Goal: Information Seeking & Learning: Check status

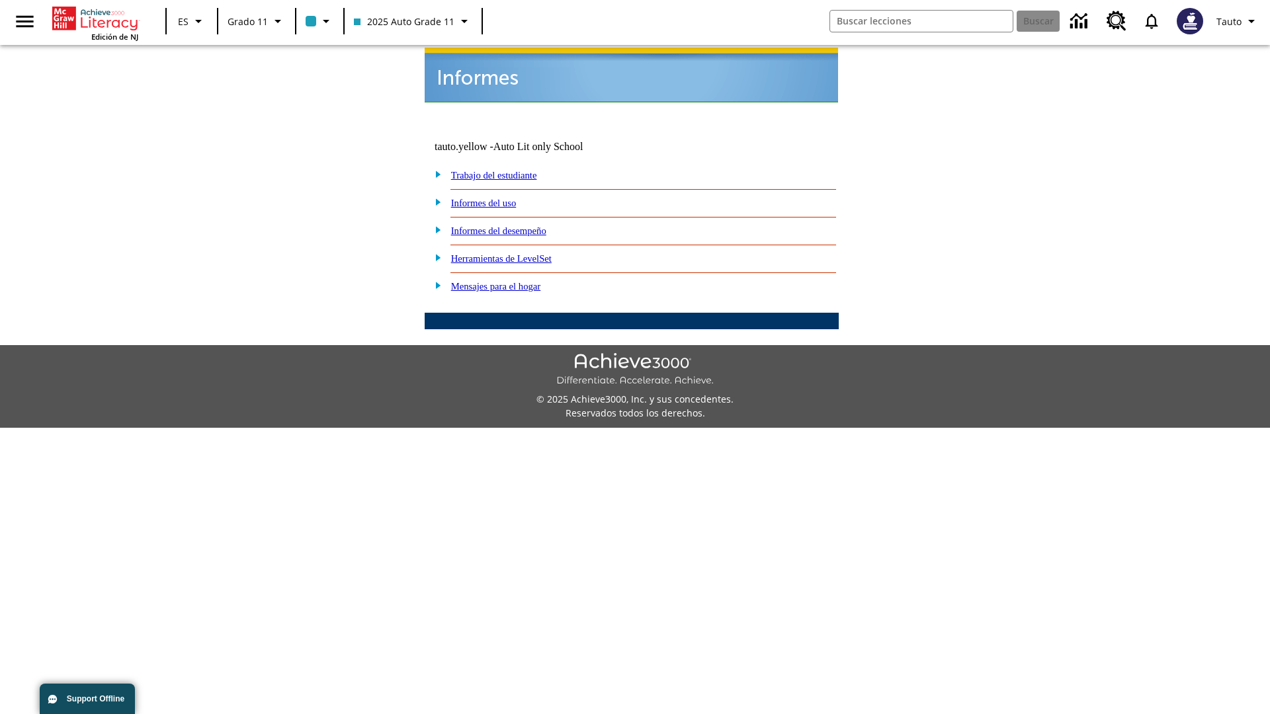
click at [494, 198] on link "Informes del uso" at bounding box center [483, 203] width 65 height 11
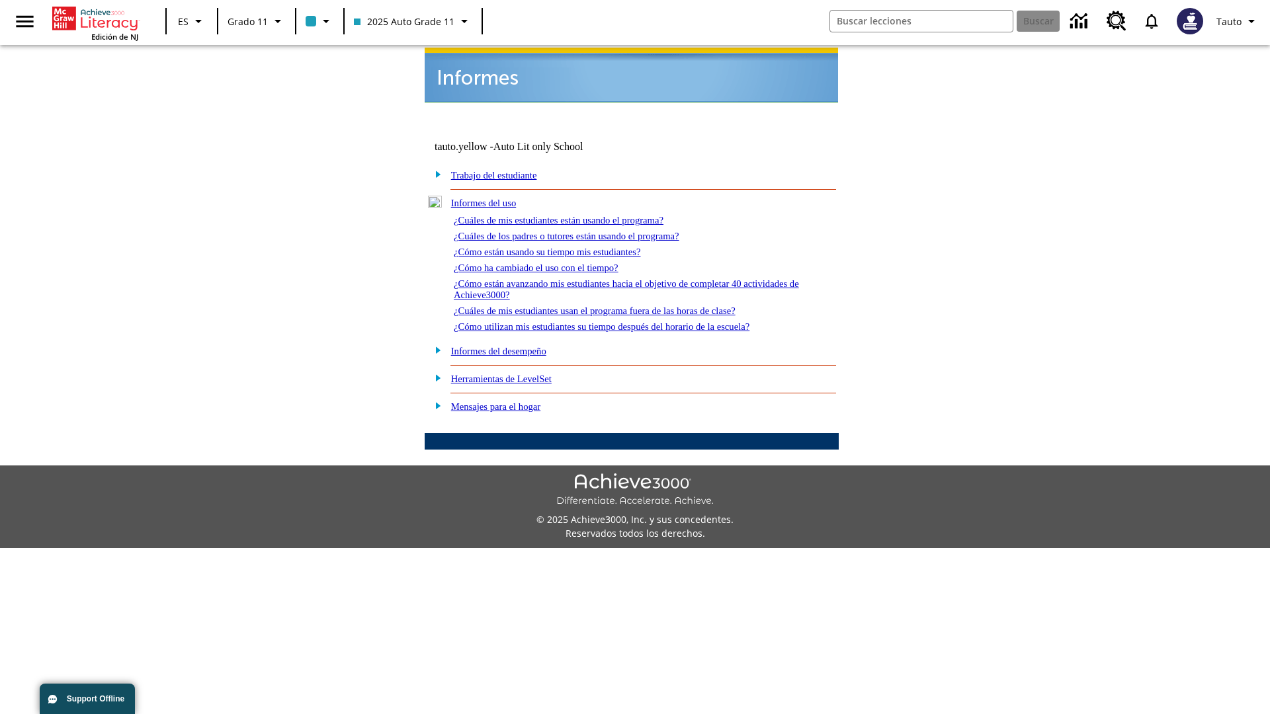
click at [577, 215] on link "¿Cuáles de mis estudiantes están usando el programa?" at bounding box center [559, 220] width 210 height 11
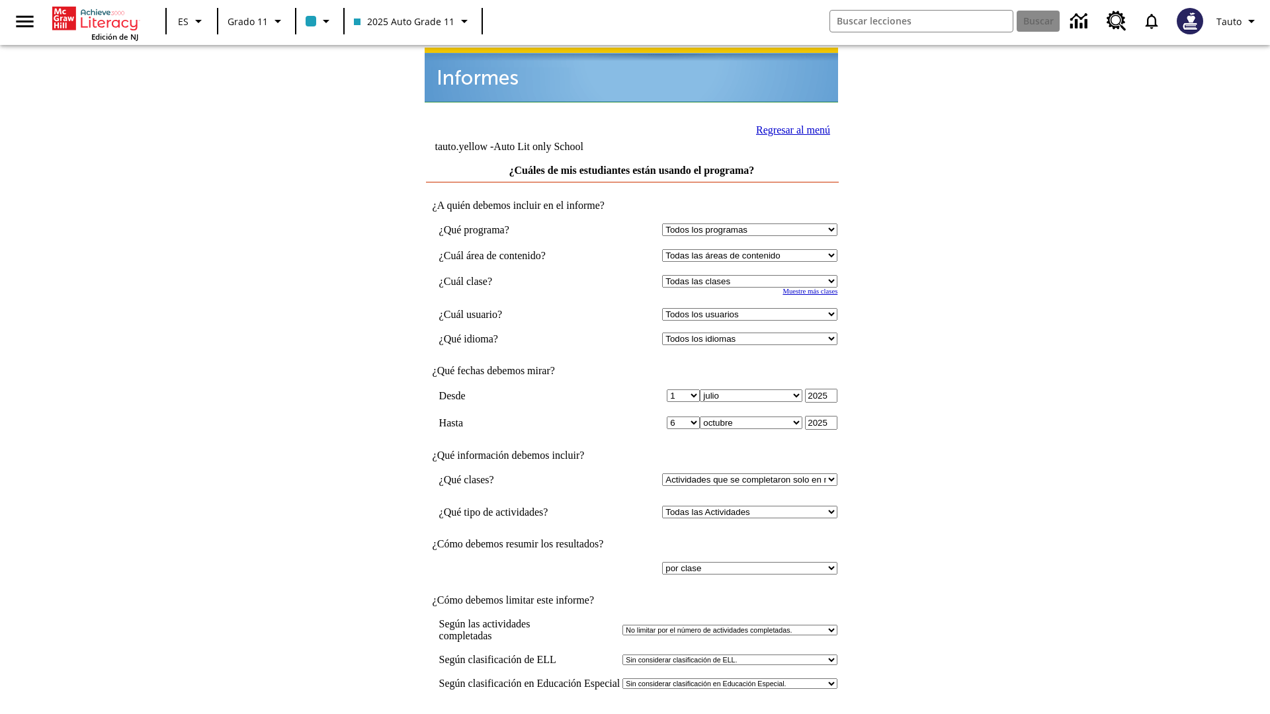
select select "11133141"
click at [753, 308] on select "Todos los usuarios Puma, Sautoen Puma, Sautoes Puma, Sautoss Twoclasses, Sautoe…" at bounding box center [749, 314] width 175 height 13
select select "21437114"
click at [632, 714] on input "Ver Informe" at bounding box center [631, 728] width 61 height 15
click at [789, 128] on link "Regresar al menú" at bounding box center [793, 129] width 74 height 11
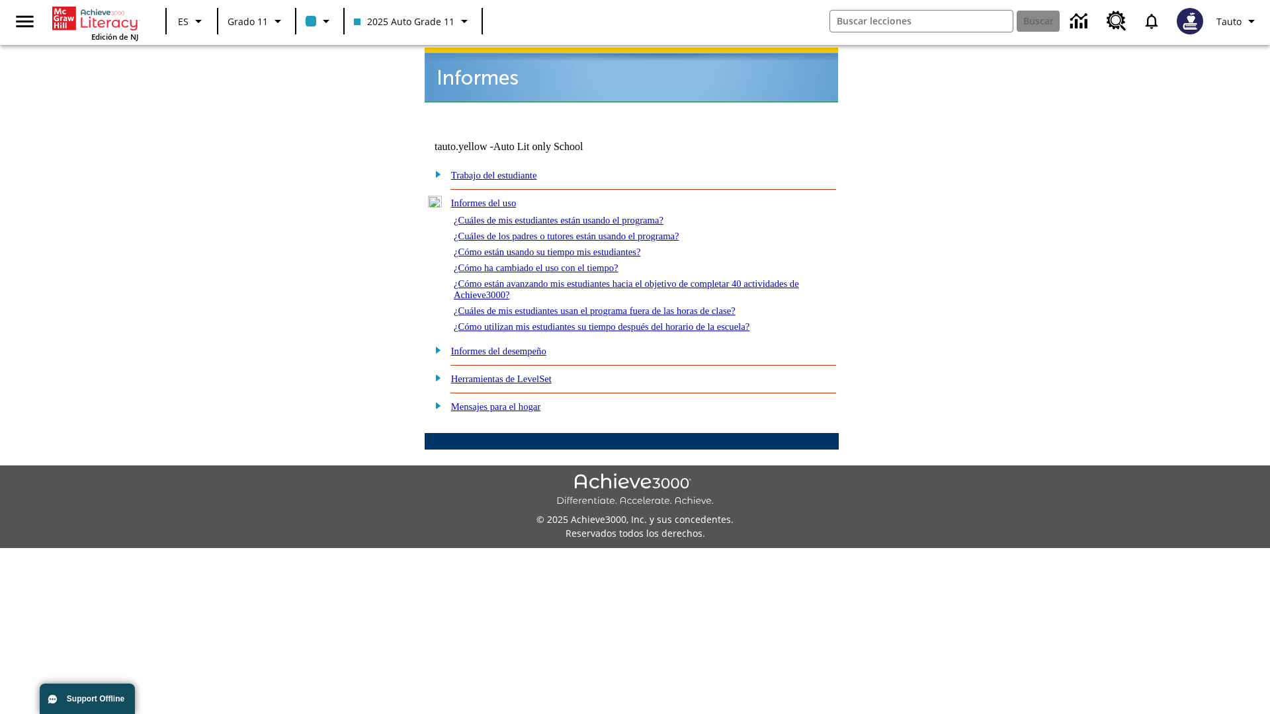
click at [585, 231] on link "¿Cuáles de los padres o tutores están usando el programa?" at bounding box center [567, 236] width 226 height 11
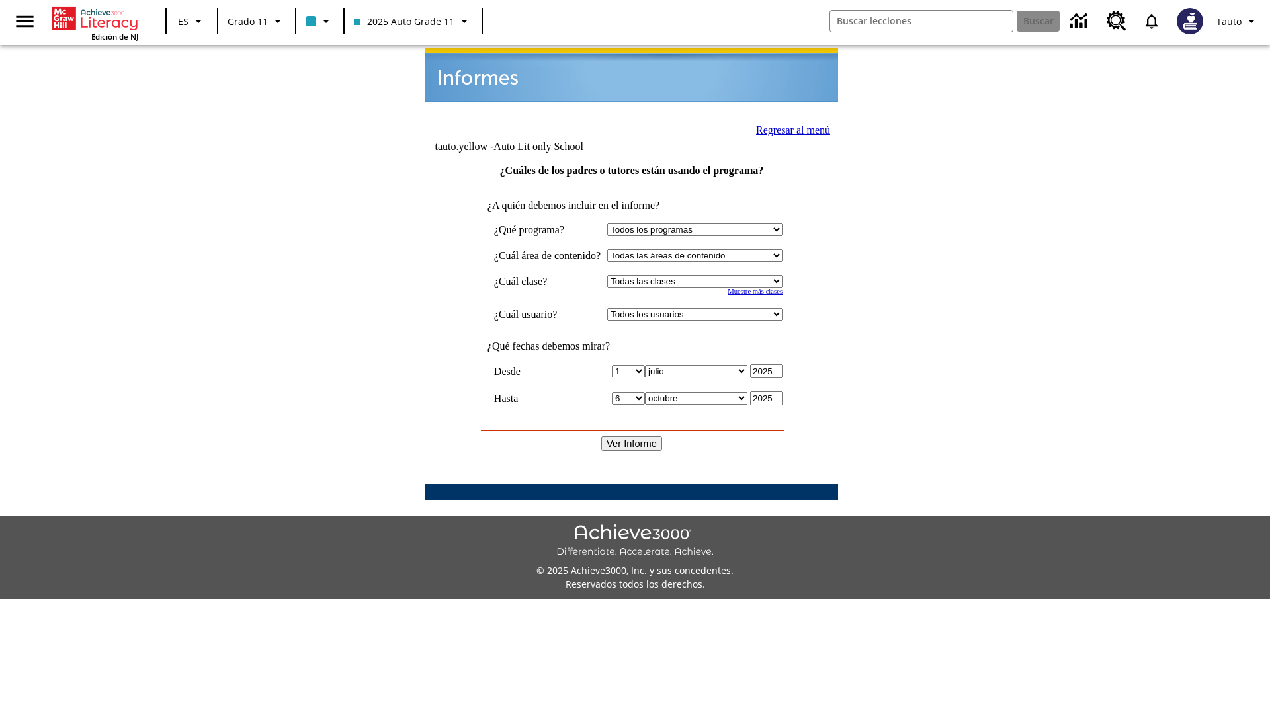
click at [707, 275] on select "Seleccionar una clase: Todas las clases 2025 Auto Grade 11 205 Auto Grade 11 Sa…" at bounding box center [694, 281] width 175 height 13
select select "11133141"
click at [707, 308] on select "Todos los usuarios Puma, Sautoen Puma, Sautoes Puma, Sautoss Twoclasses, Sautoe…" at bounding box center [694, 314] width 175 height 13
select select "21437114"
click at [632, 436] on input "Ver Informe" at bounding box center [631, 443] width 61 height 15
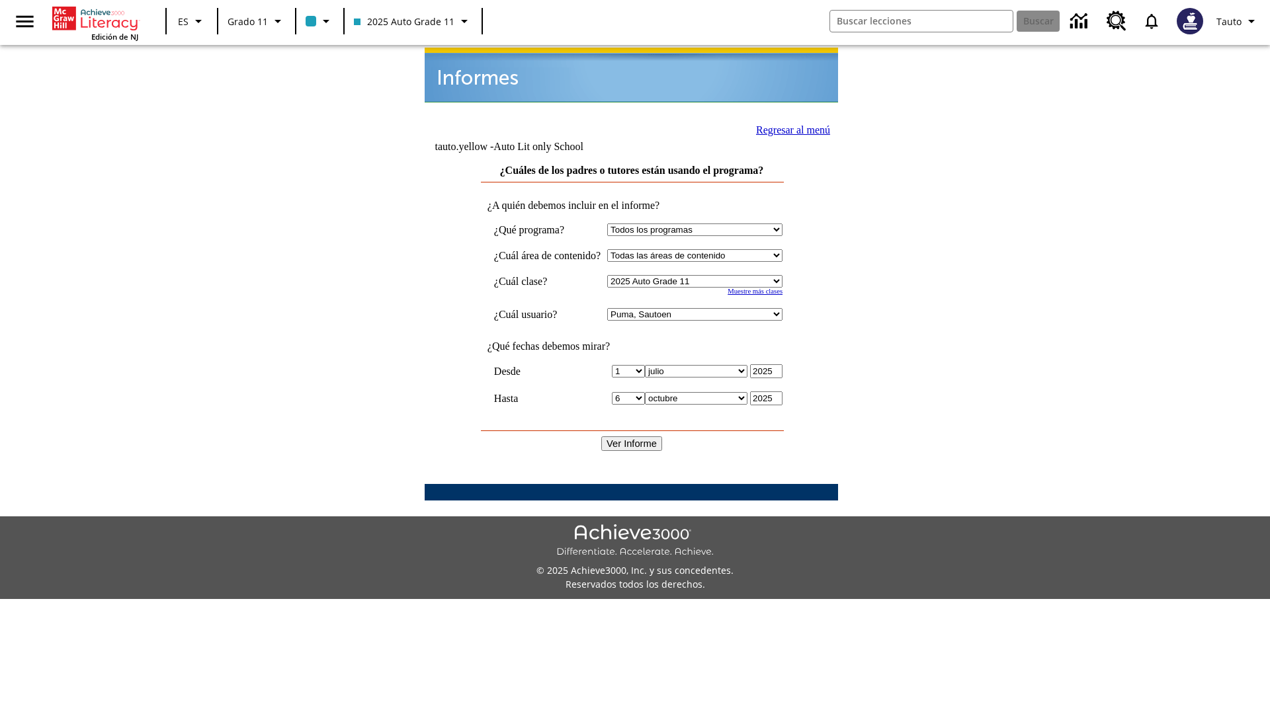
click at [788, 128] on link "Regresar al menú" at bounding box center [793, 129] width 74 height 11
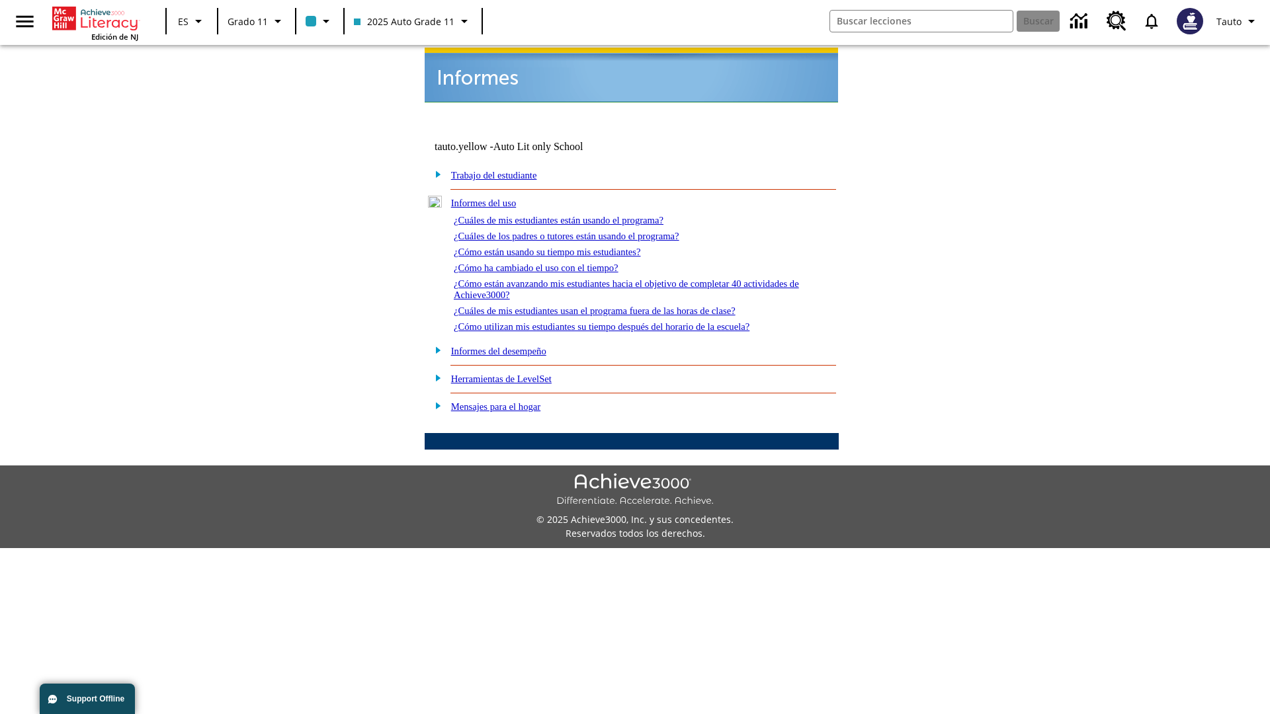
click at [563, 247] on link "¿Cómo están usando su tiempo mis estudiantes?" at bounding box center [547, 252] width 187 height 11
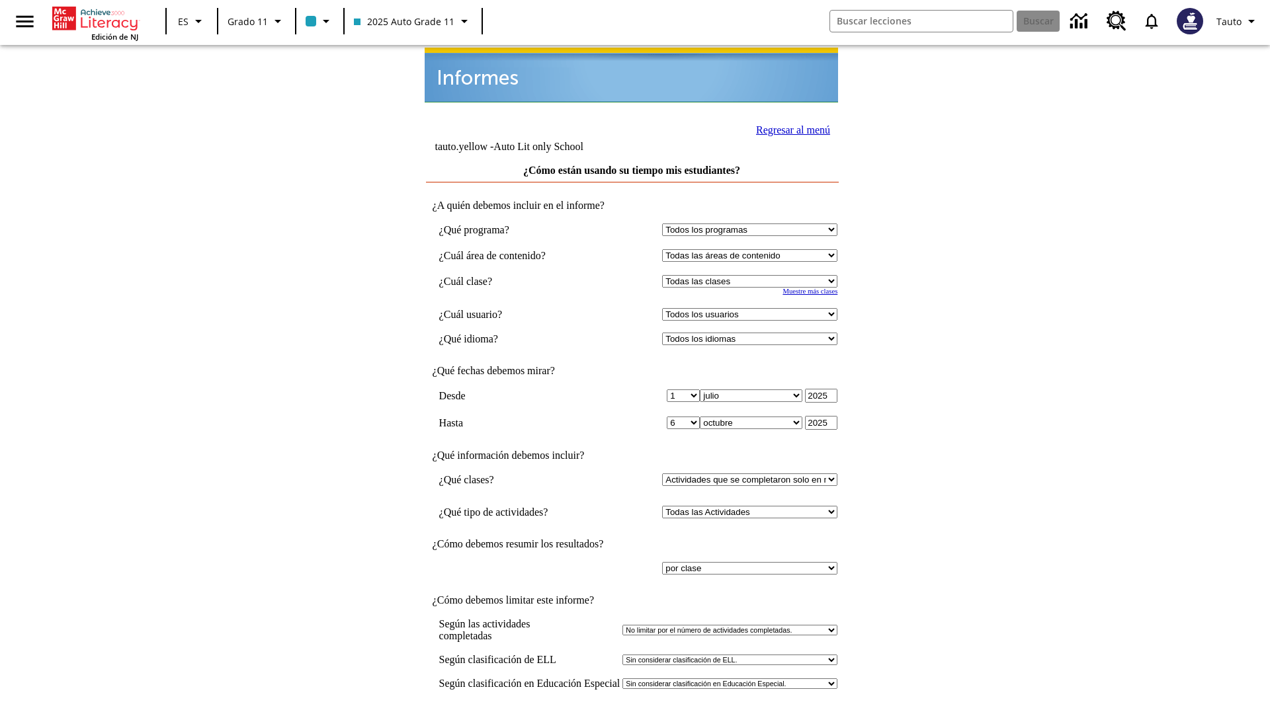
click at [753, 275] on select "Seleccionar una clase: Todas las clases 2025 Auto Grade 11 205 Auto Grade 11 Sa…" at bounding box center [749, 281] width 175 height 13
select select "11133141"
select select "21437114"
click at [632, 714] on input "Ver Informe" at bounding box center [631, 728] width 61 height 15
click at [789, 128] on link "Regresar al menú" at bounding box center [793, 129] width 74 height 11
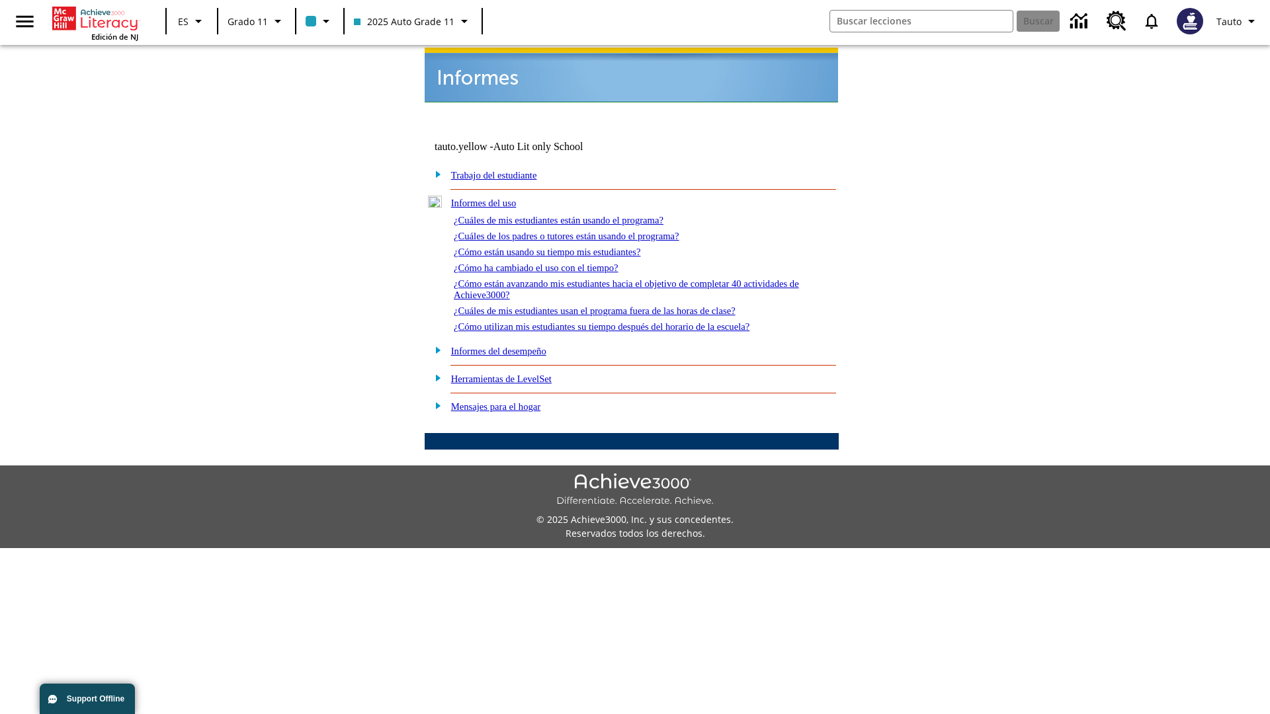
click at [548, 263] on link "¿Cómo ha cambiado el uso con el tiempo?" at bounding box center [536, 268] width 165 height 11
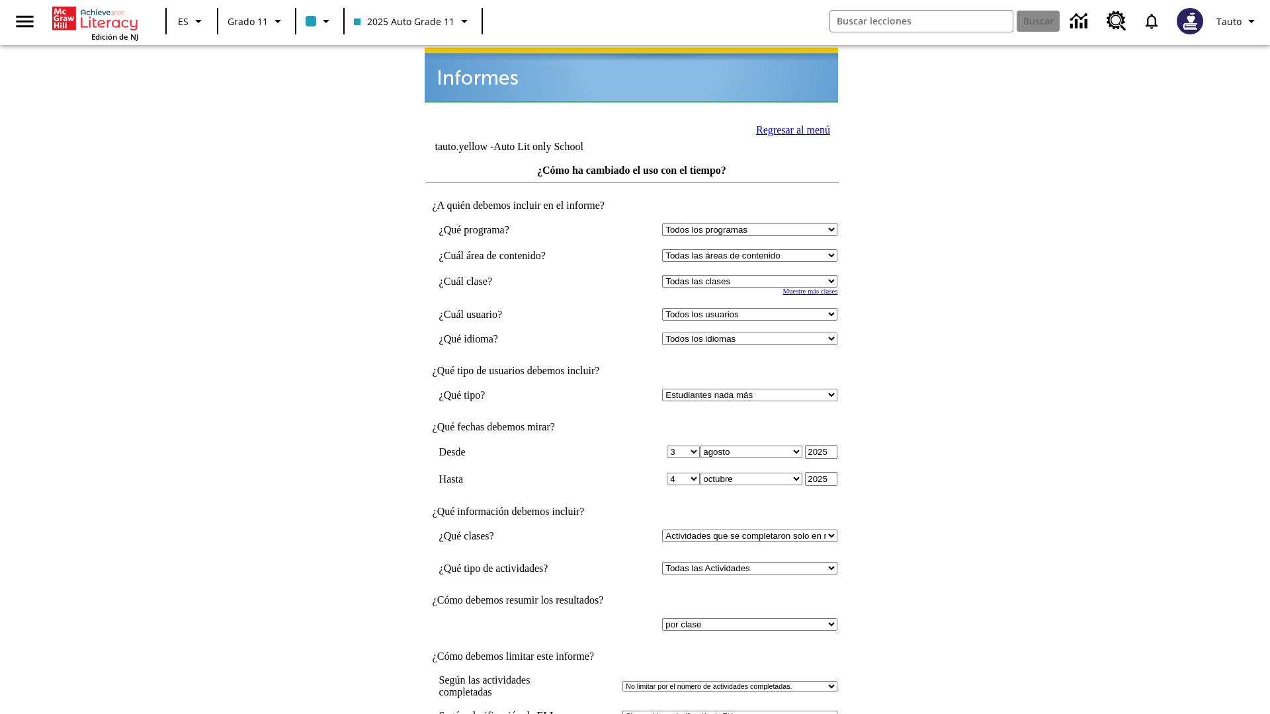
select select "11133141"
click at [753, 308] on select "Todos los usuarios Puma, Sautoen Puma, Sautoes Puma, Sautoss Twoclasses, Sautoe…" at bounding box center [749, 314] width 175 height 13
select select "21437114"
click at [789, 128] on link "Regresar al menú" at bounding box center [793, 129] width 74 height 11
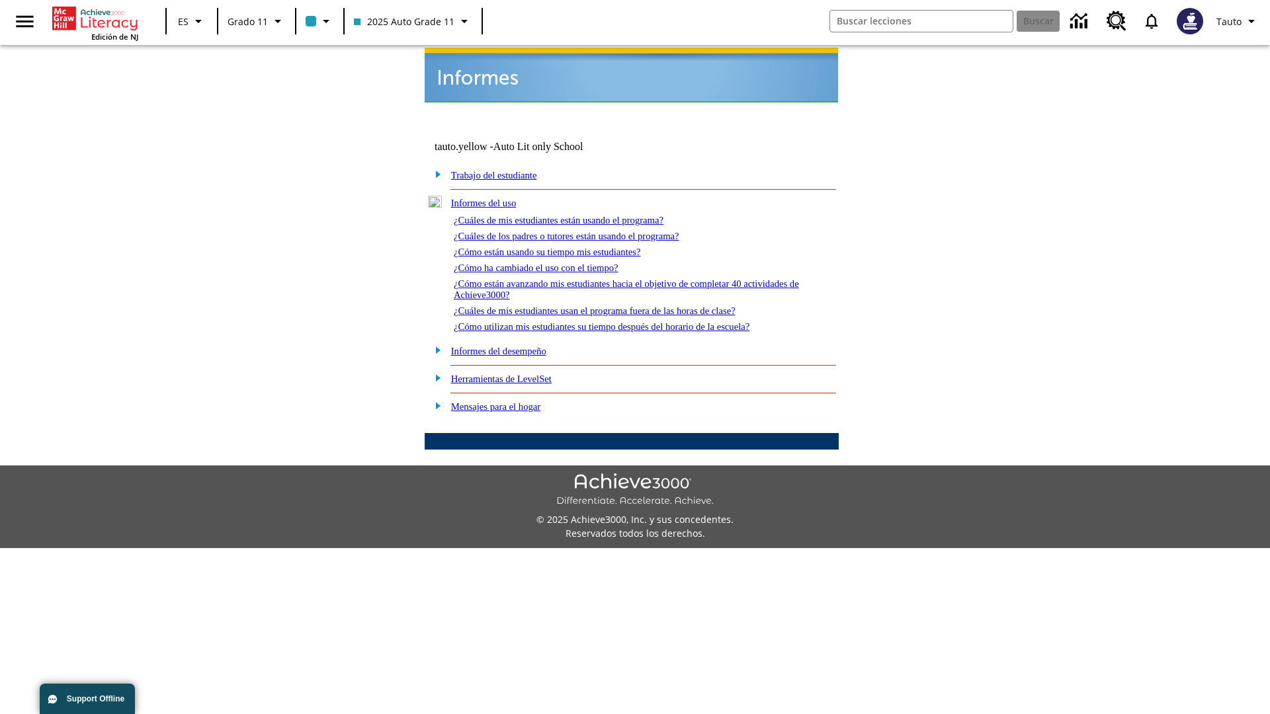
click at [620, 278] on link "¿Cómo están avanzando mis estudiantes hacia el objetivo de completar 40 activid…" at bounding box center [626, 289] width 345 height 22
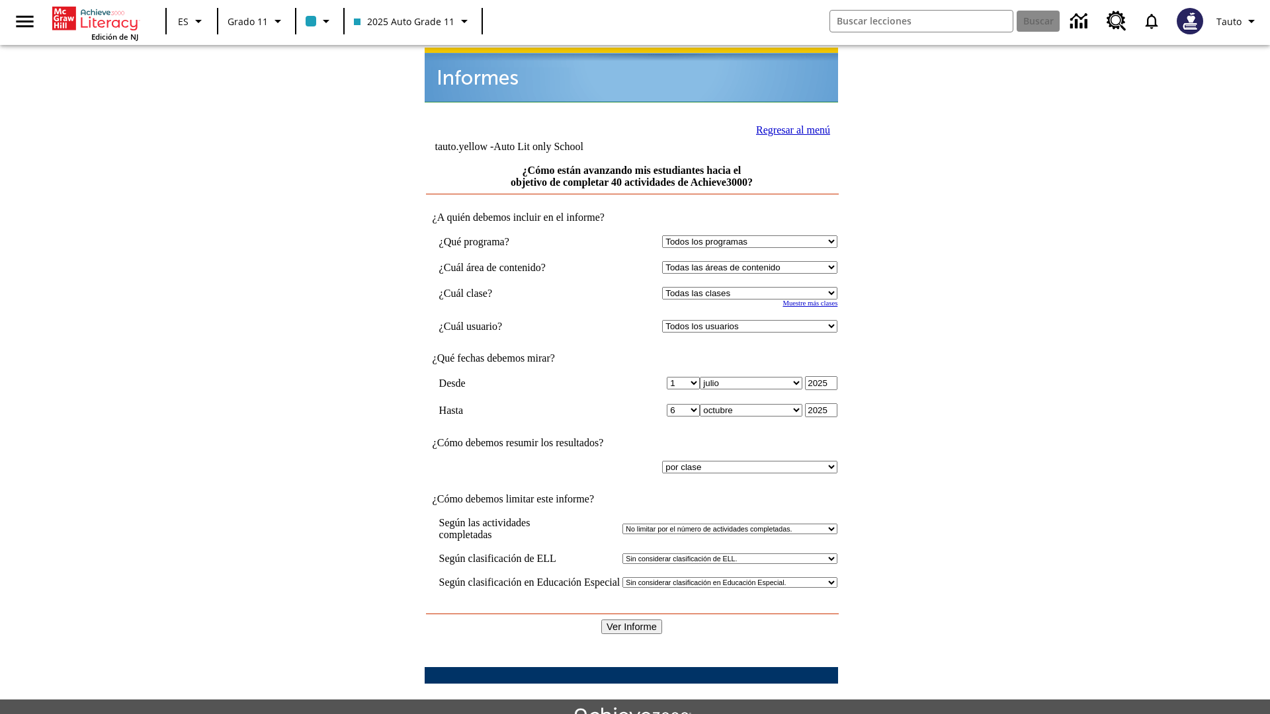
click at [753, 287] on select "Seleccionar una clase: Todas las clases 2025 Auto Grade 11 205 Auto Grade 11 Sa…" at bounding box center [749, 293] width 175 height 13
select select "11133141"
click at [753, 320] on select "Todos los usuarios Puma, Sautoen Puma, Sautoes Puma, Sautoss Twoclasses, Sautoe…" at bounding box center [749, 326] width 175 height 13
select select "21437114"
click at [632, 620] on input "Ver Informe" at bounding box center [631, 627] width 61 height 15
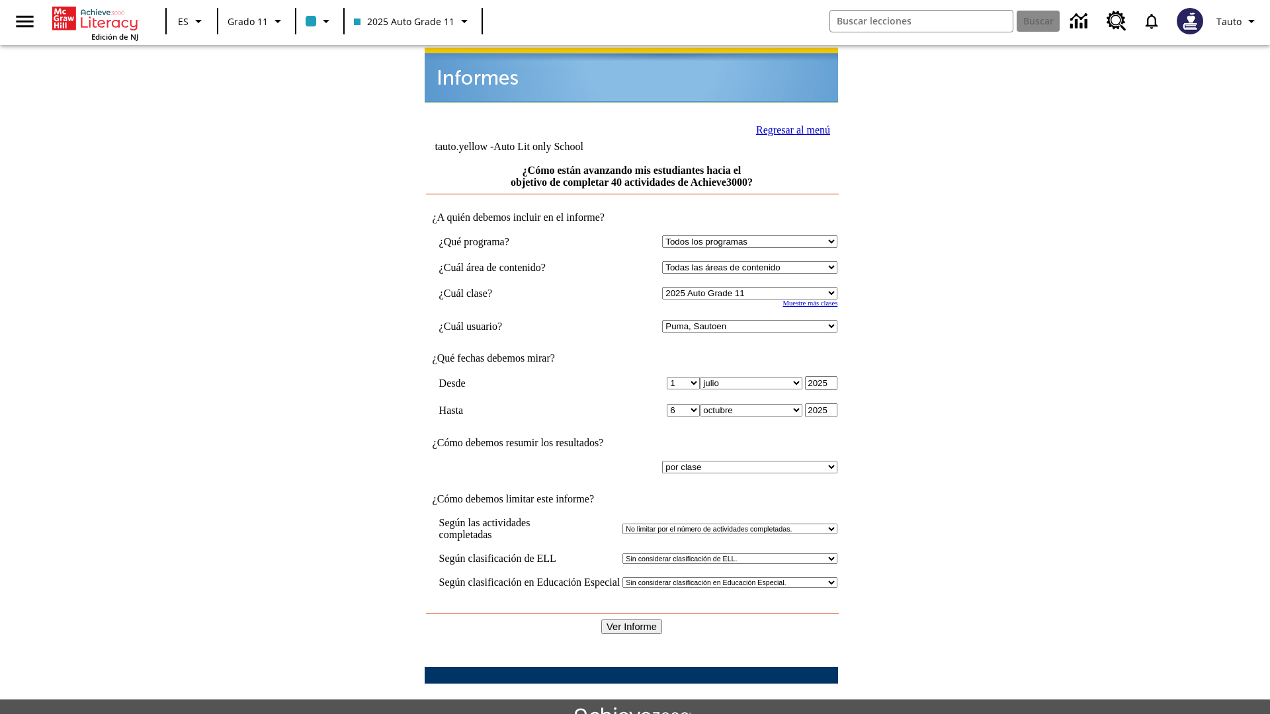
click at [789, 128] on link "Regresar al menú" at bounding box center [793, 129] width 74 height 11
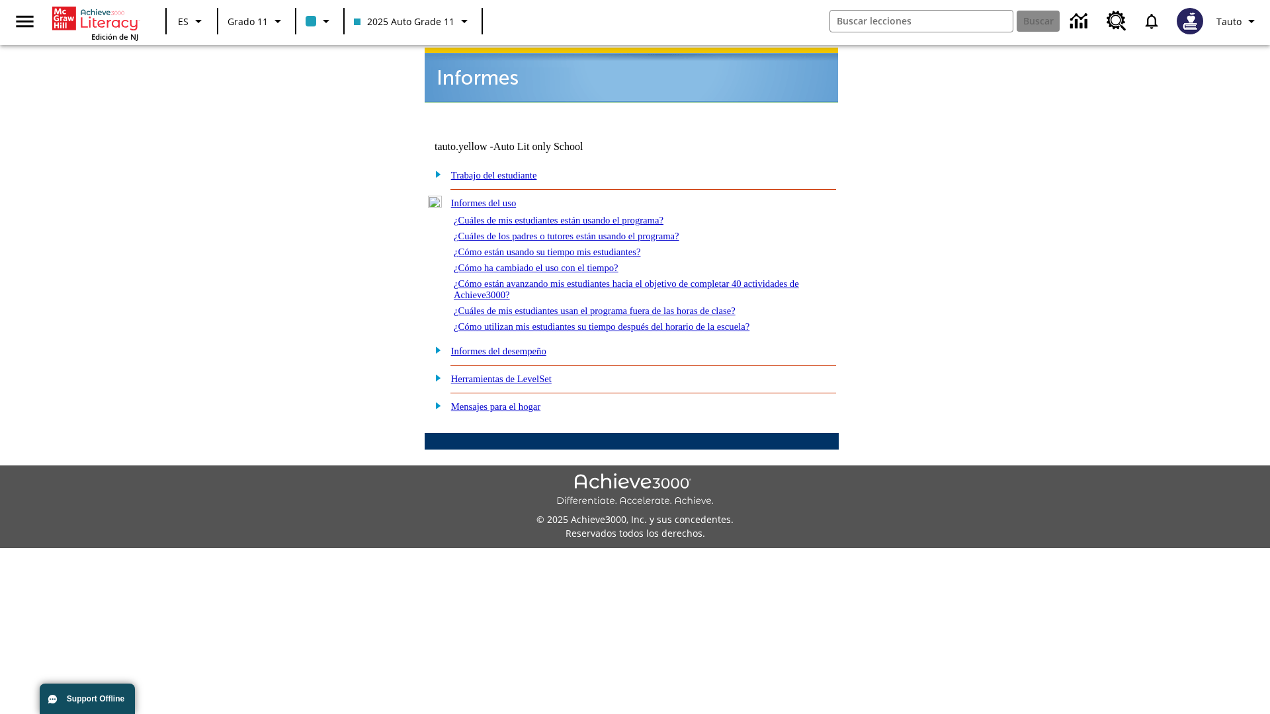
click at [618, 306] on link "¿Cuáles de mis estudiantes usan el programa fuera de las horas de clase?" at bounding box center [595, 311] width 282 height 11
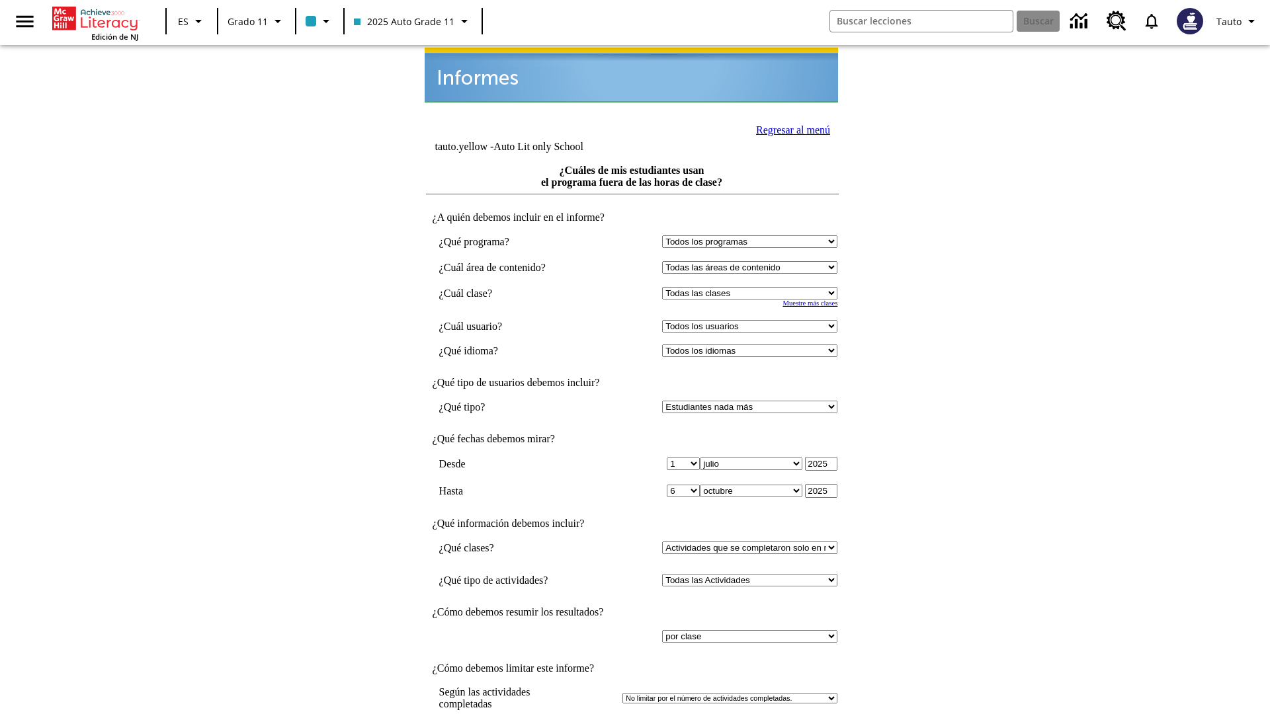
click at [753, 287] on select "Seleccionar una clase: Todas las clases 2025 Auto Grade 11 205 Auto Grade 11 Sa…" at bounding box center [749, 293] width 175 height 13
select select "11133141"
select select "21437114"
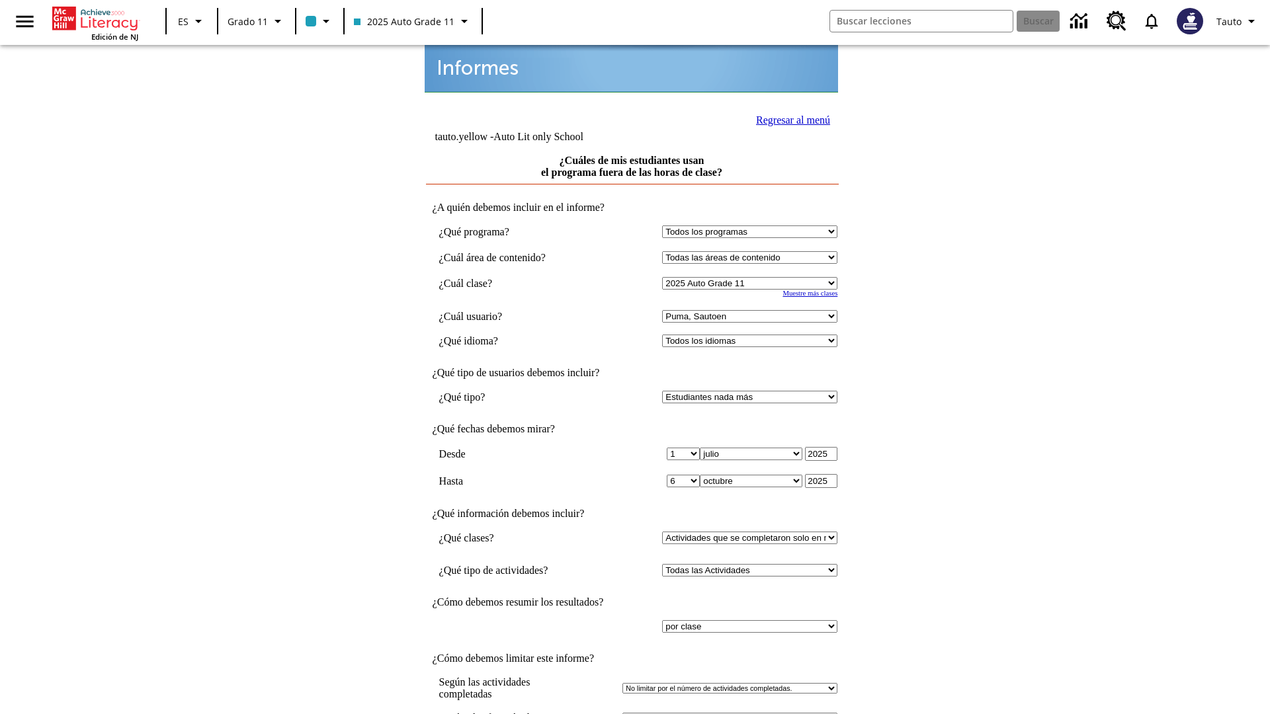
click at [789, 118] on link "Regresar al menú" at bounding box center [793, 119] width 74 height 11
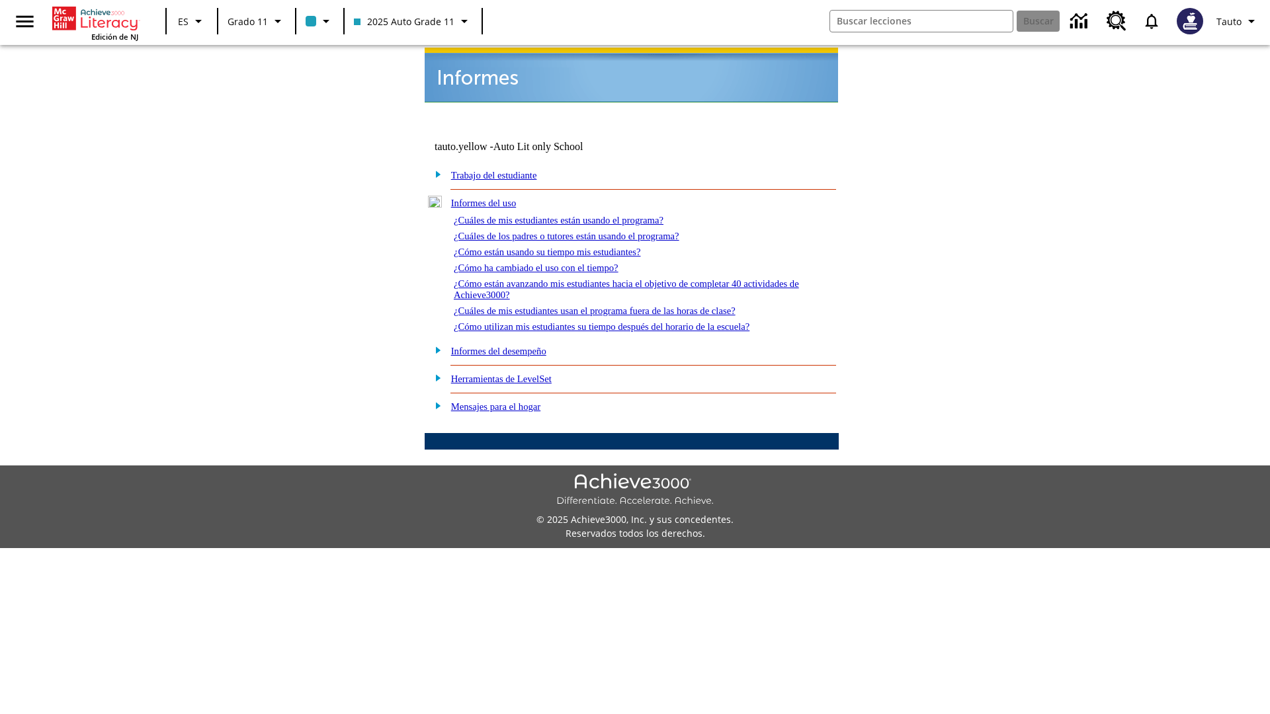
click at [624, 321] on link "¿Cómo utilizan mis estudiantes su tiempo después del horario de la escuela?" at bounding box center [602, 326] width 296 height 11
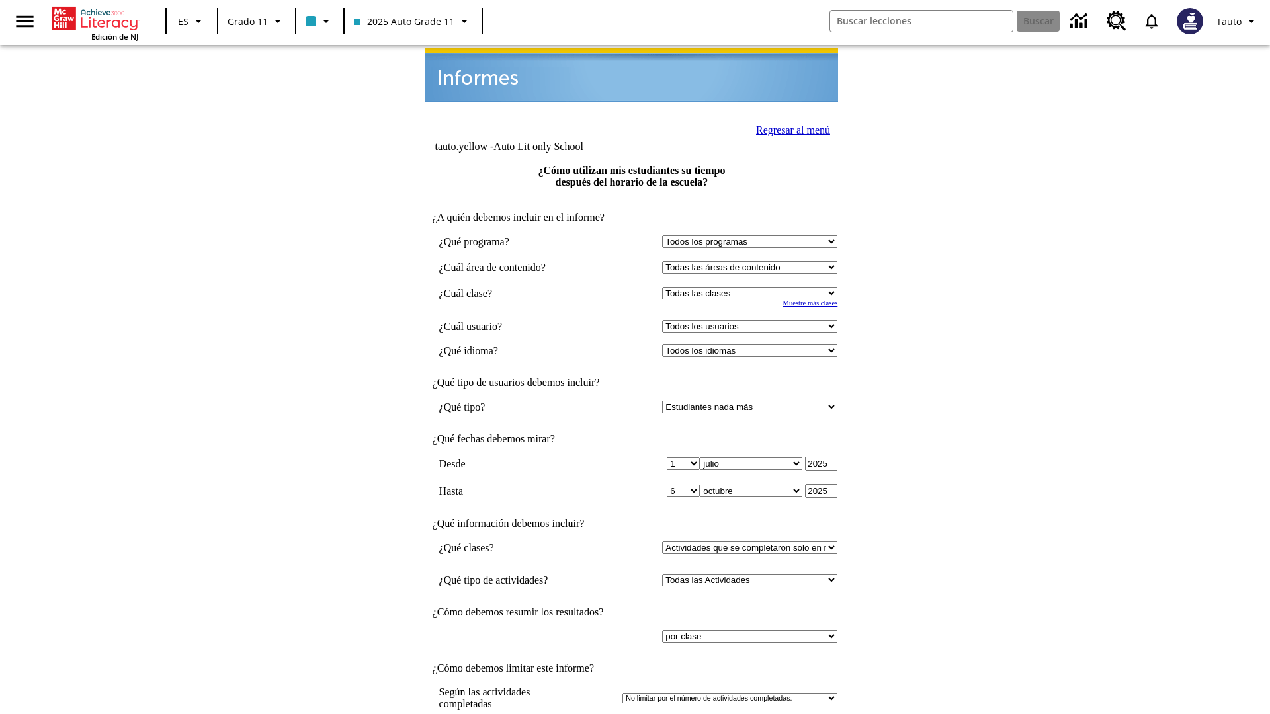
click at [753, 287] on select "Seleccionar una clase: Todas las clases 2025 Auto Grade 11 205 Auto Grade 11 Sa…" at bounding box center [749, 293] width 175 height 13
select select "11133141"
select select "21437114"
click at [789, 124] on link "Regresar al menú" at bounding box center [793, 129] width 74 height 11
